Goal: Task Accomplishment & Management: Manage account settings

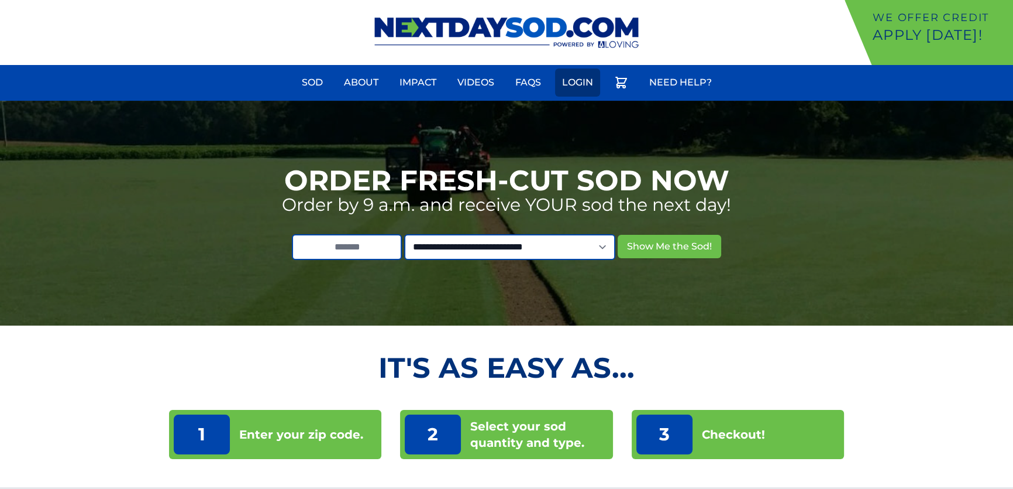
click at [585, 84] on link "Login" at bounding box center [577, 82] width 45 height 28
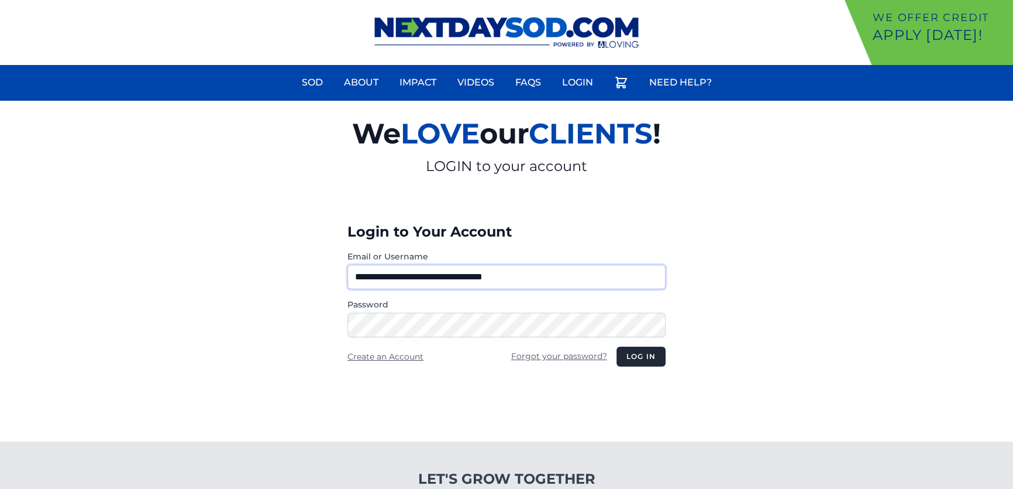
click at [423, 277] on input "**********" at bounding box center [507, 276] width 318 height 25
type input "**********"
click at [630, 358] on button "Log in" at bounding box center [641, 356] width 49 height 20
